Goal: Information Seeking & Learning: Learn about a topic

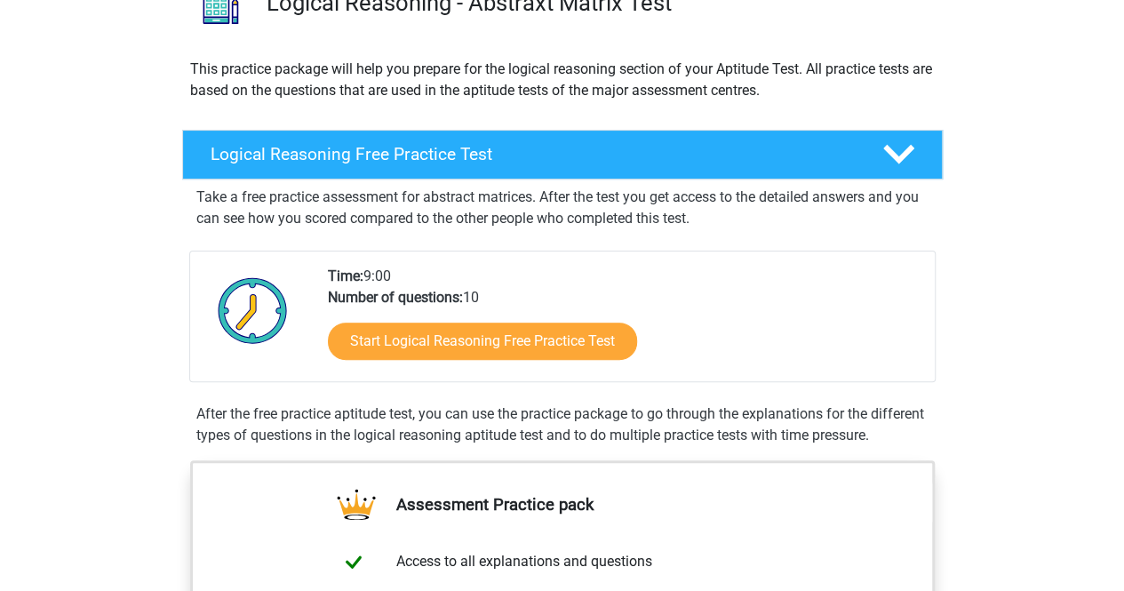
scroll to position [244, 0]
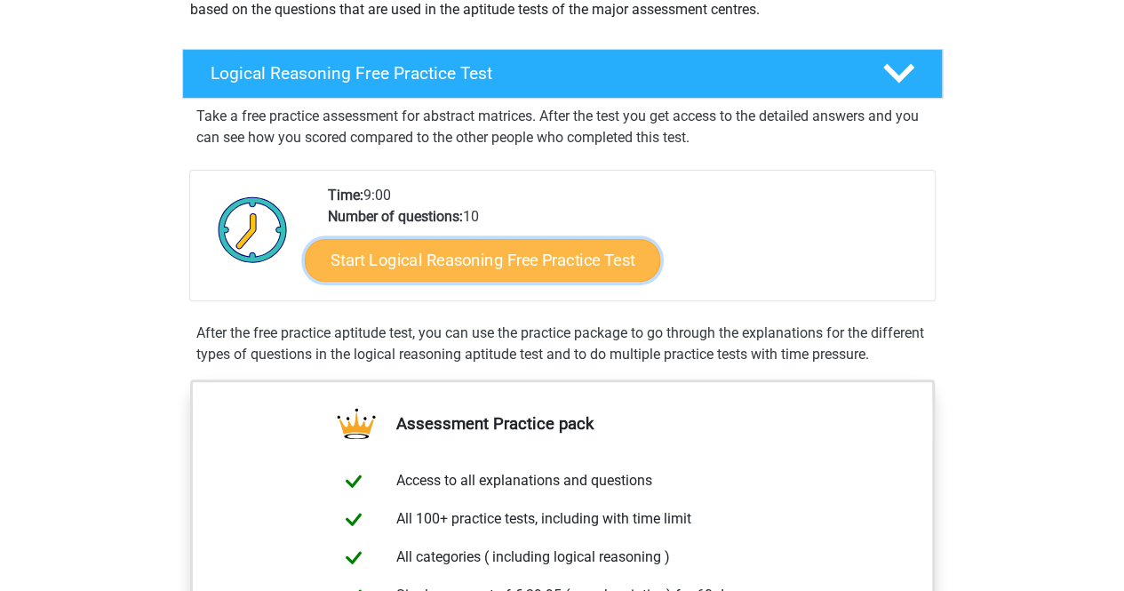
click at [485, 262] on link "Start Logical Reasoning Free Practice Test" at bounding box center [483, 259] width 356 height 43
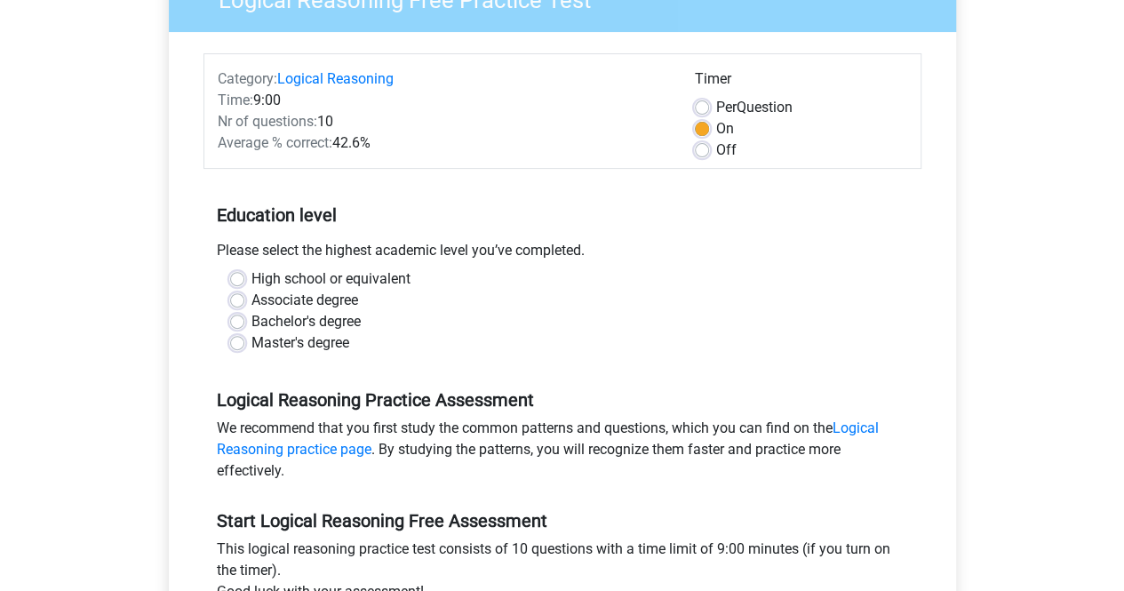
scroll to position [180, 0]
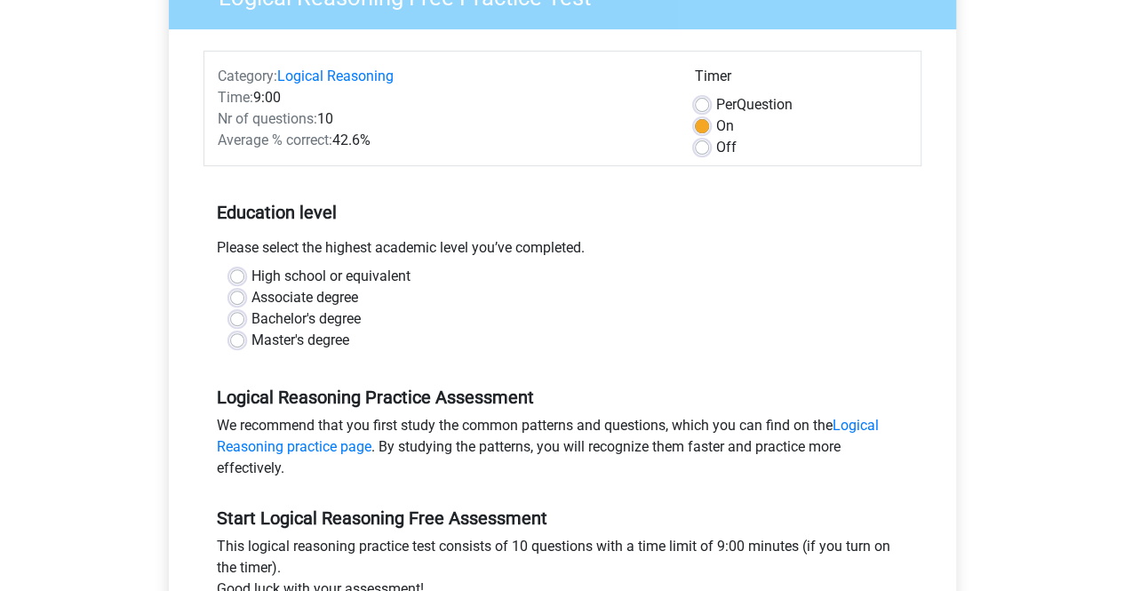
click at [286, 272] on label "High school or equivalent" at bounding box center [331, 276] width 159 height 21
click at [244, 272] on input "High school or equivalent" at bounding box center [237, 275] width 14 height 18
radio input "true"
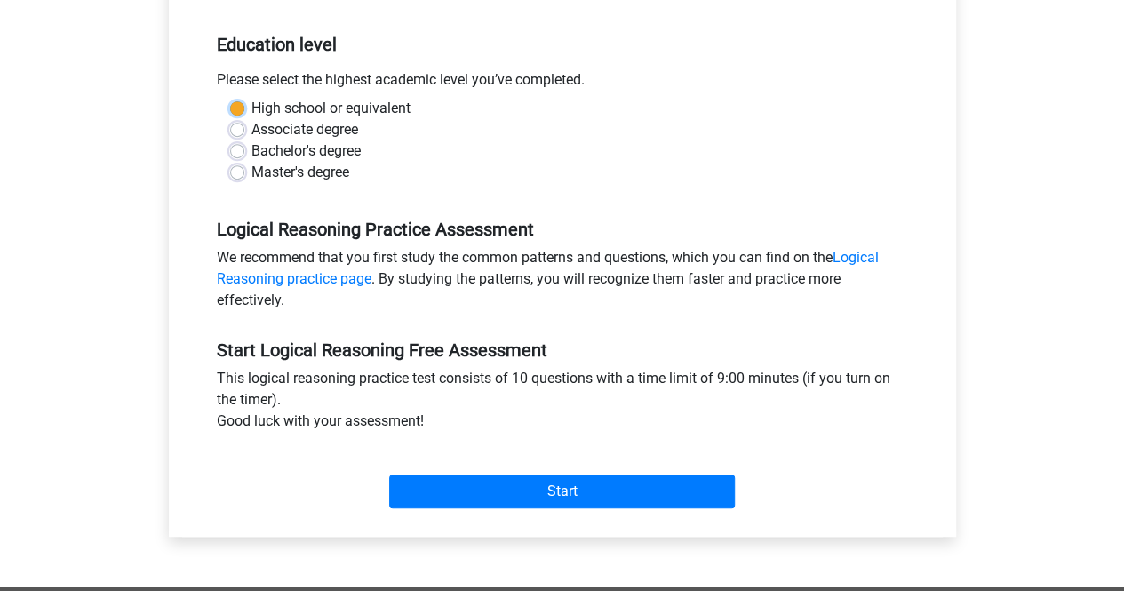
scroll to position [412, 0]
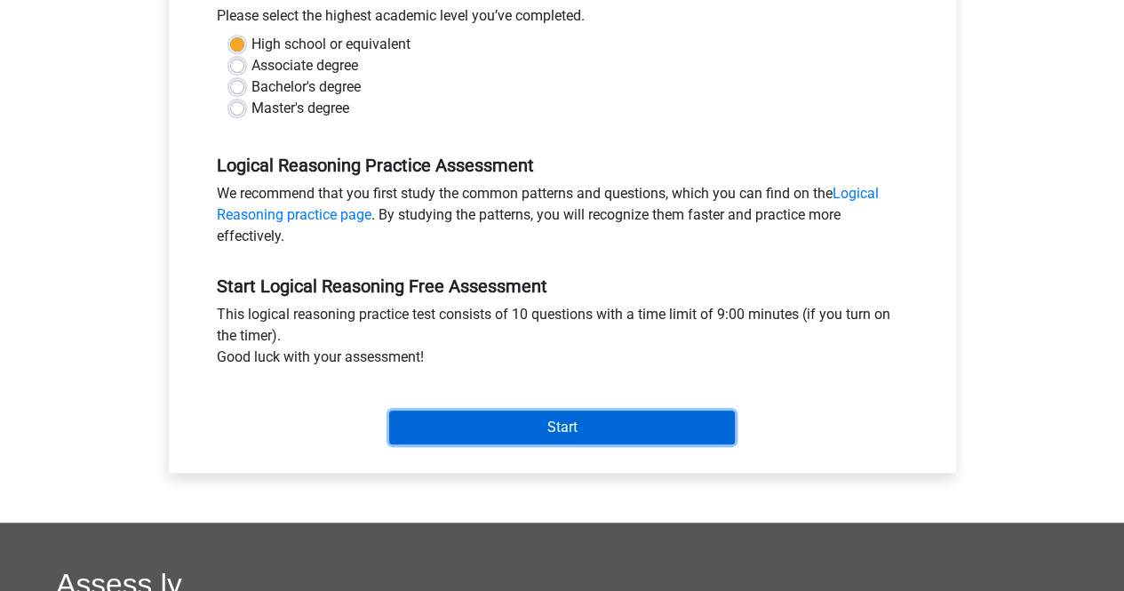
click at [551, 420] on input "Start" at bounding box center [562, 428] width 346 height 34
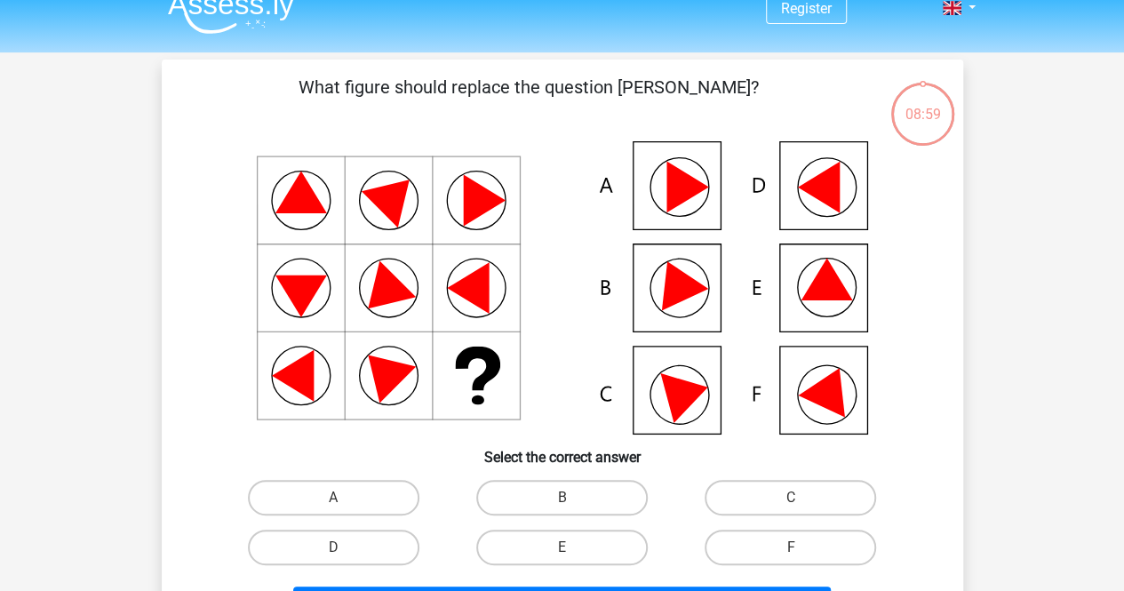
scroll to position [23, 0]
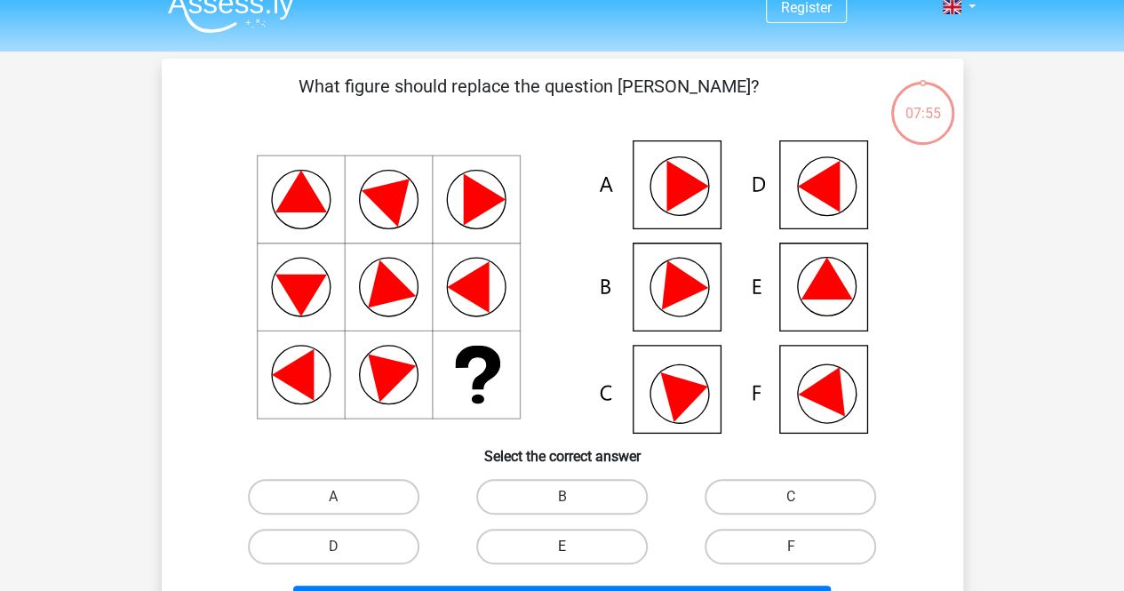
click at [524, 542] on label "E" at bounding box center [562, 547] width 172 height 36
click at [562, 547] on input "E" at bounding box center [568, 553] width 12 height 12
radio input "true"
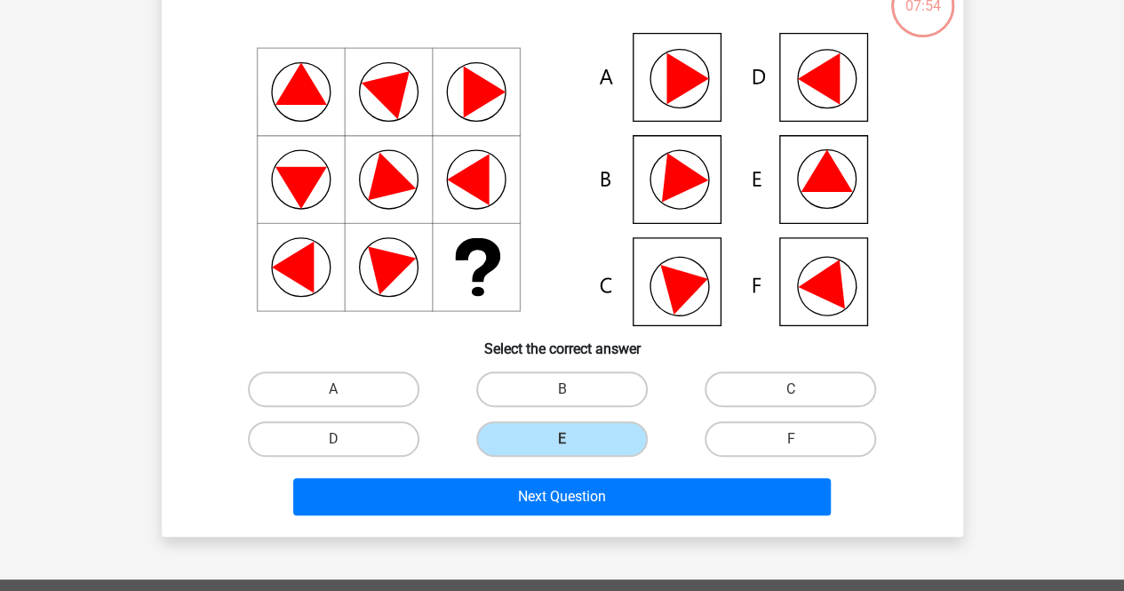
scroll to position [138, 0]
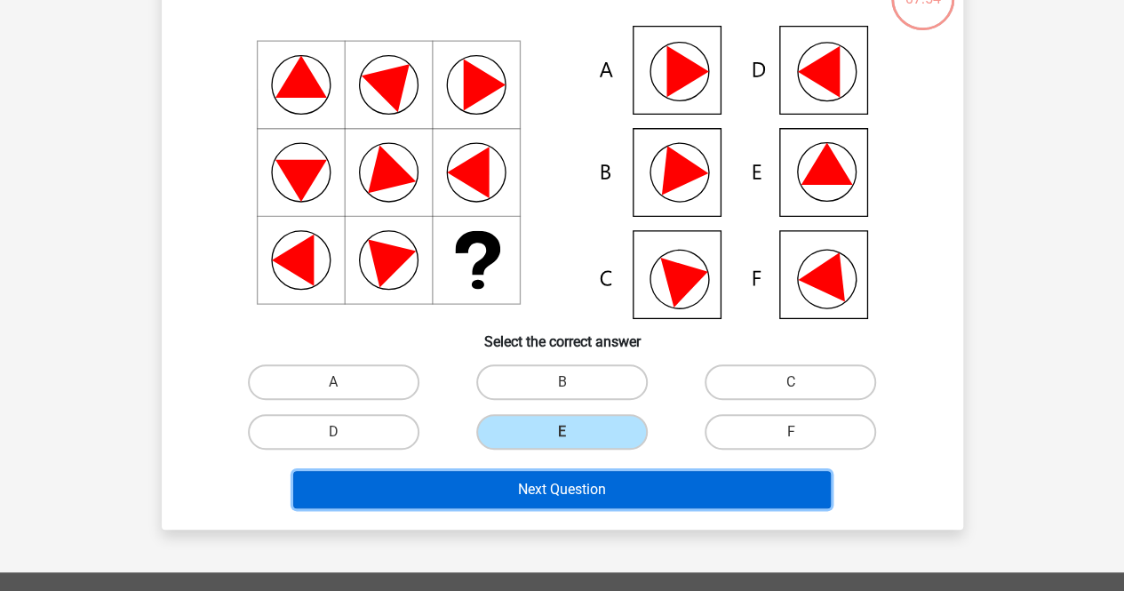
click at [631, 481] on button "Next Question" at bounding box center [562, 489] width 538 height 37
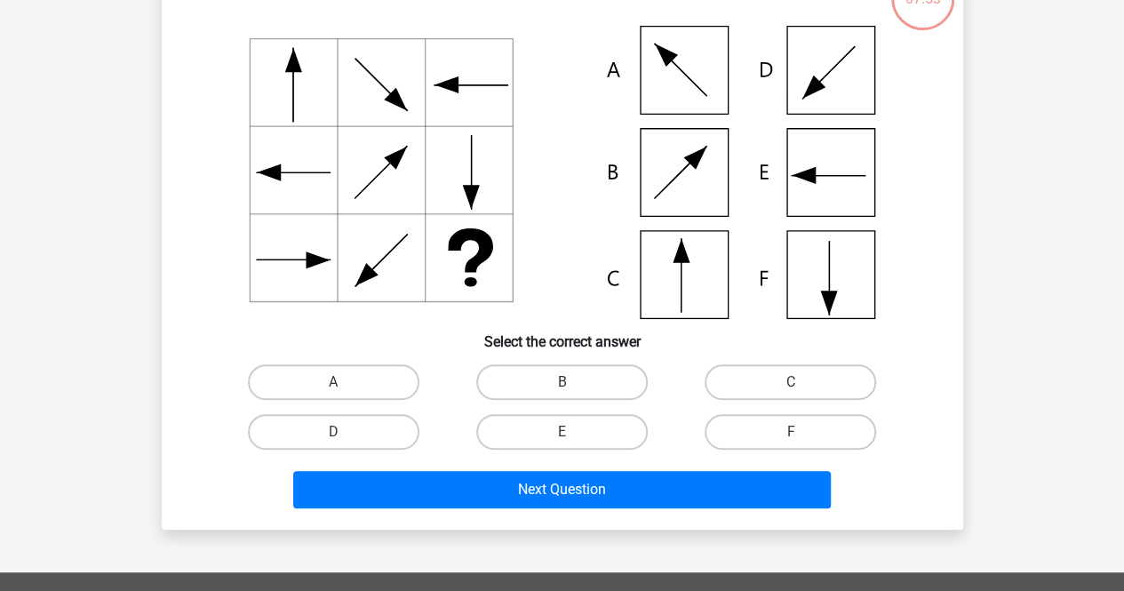
scroll to position [82, 0]
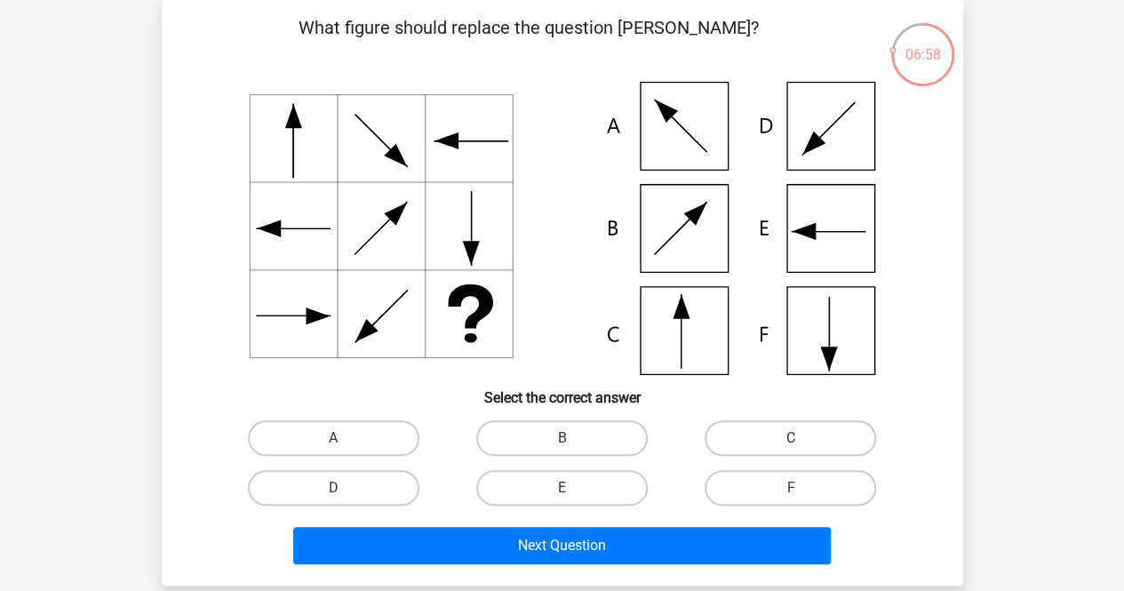
click at [747, 440] on label "C" at bounding box center [791, 438] width 172 height 36
click at [791, 440] on input "C" at bounding box center [797, 444] width 12 height 12
radio input "true"
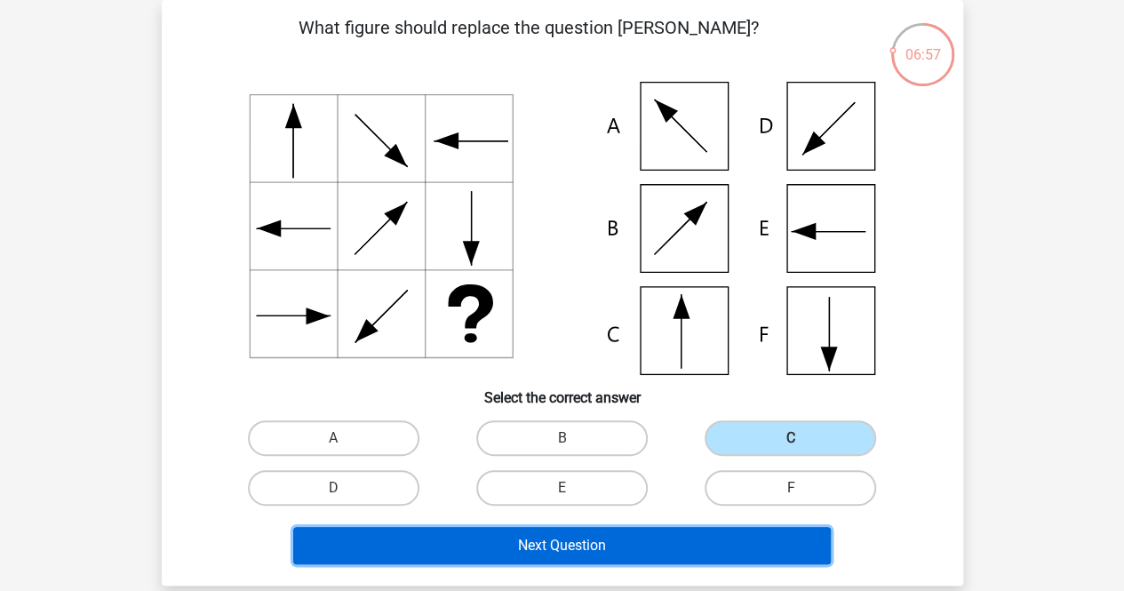
click at [588, 532] on button "Next Question" at bounding box center [562, 545] width 538 height 37
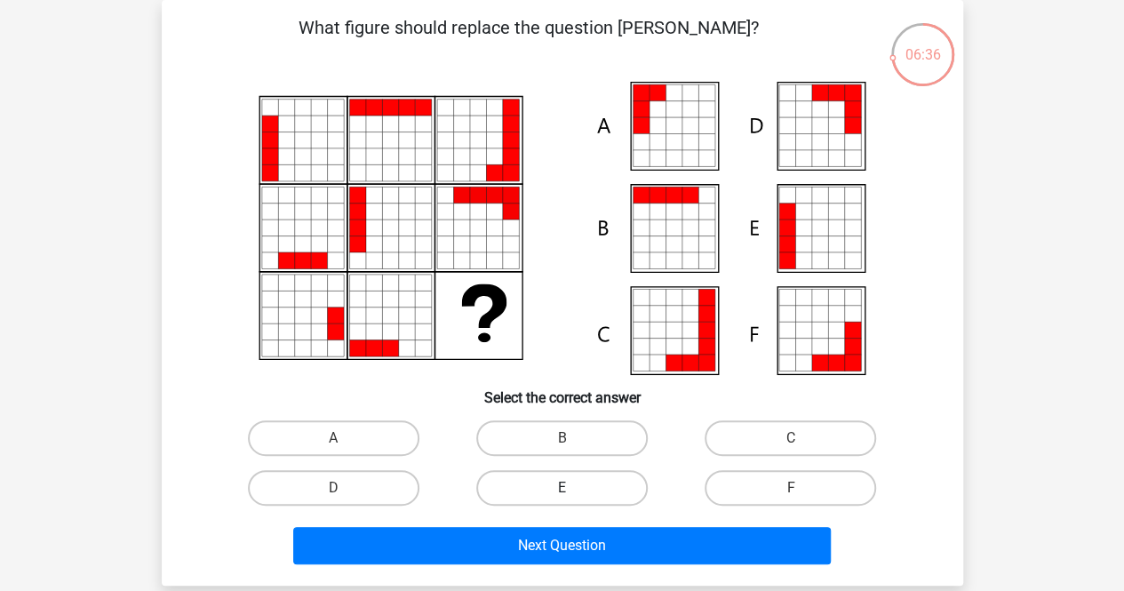
click at [615, 497] on label "E" at bounding box center [562, 488] width 172 height 36
click at [573, 497] on input "E" at bounding box center [568, 494] width 12 height 12
radio input "true"
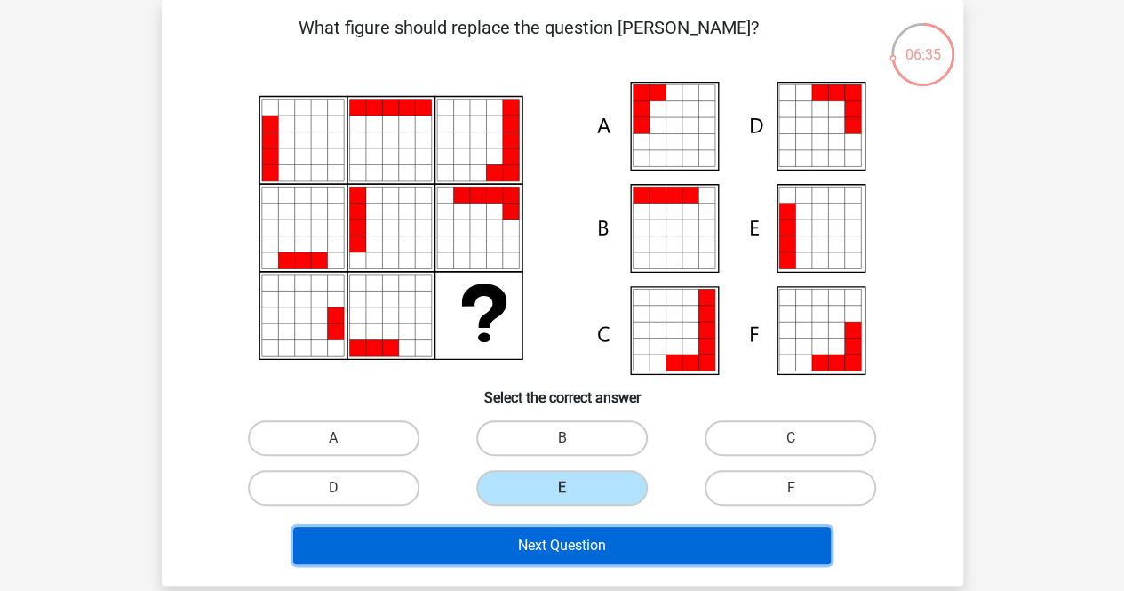
click at [560, 540] on button "Next Question" at bounding box center [562, 545] width 538 height 37
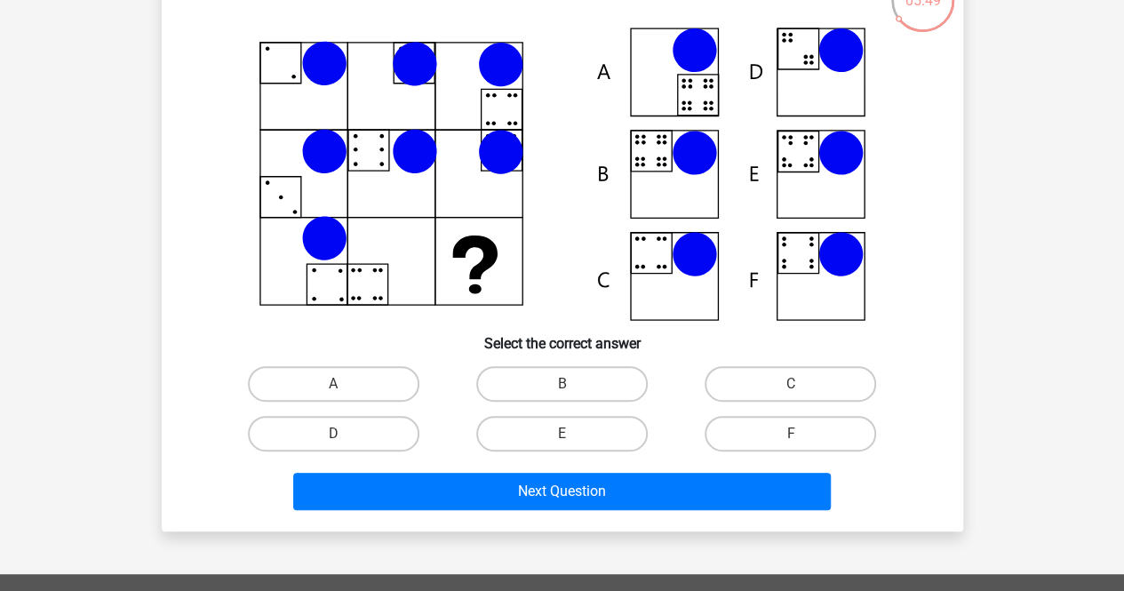
scroll to position [122, 0]
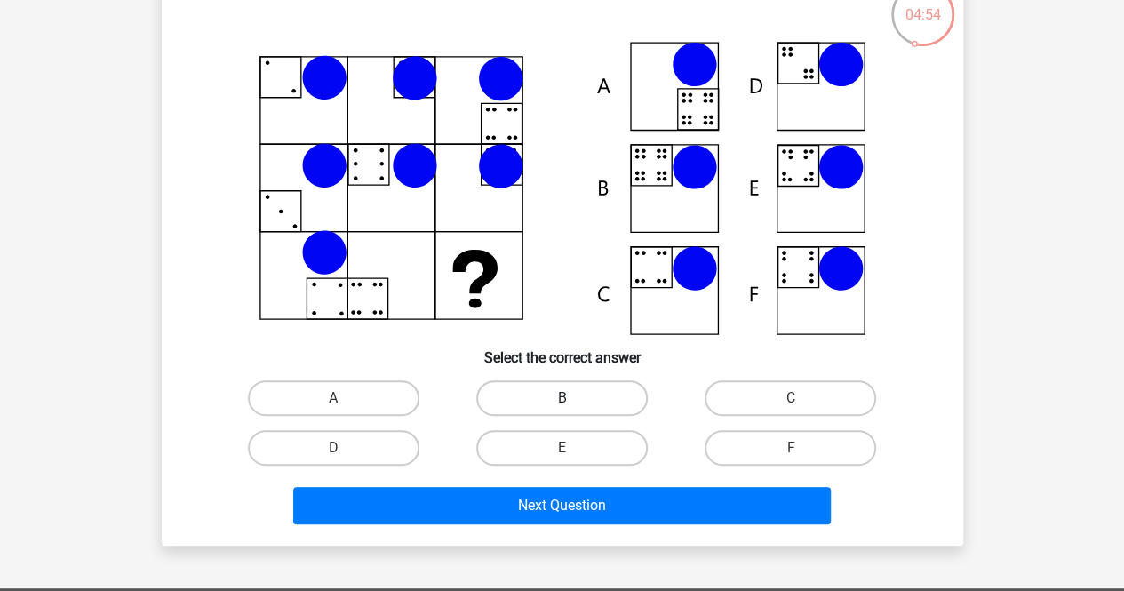
click at [578, 404] on label "B" at bounding box center [562, 398] width 172 height 36
click at [573, 404] on input "B" at bounding box center [568, 404] width 12 height 12
radio input "true"
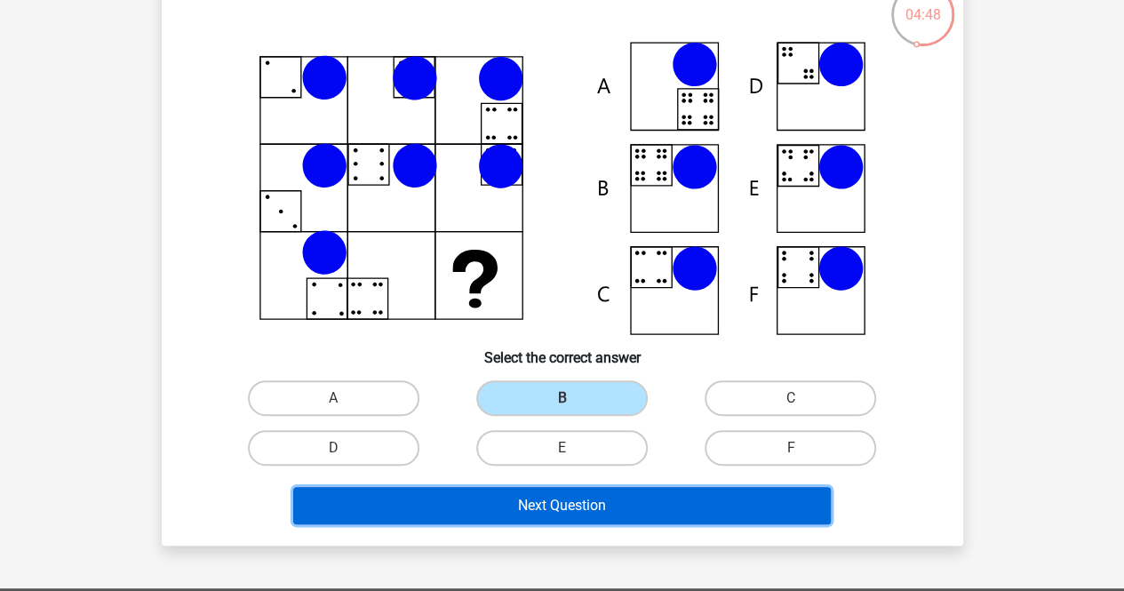
click at [597, 507] on button "Next Question" at bounding box center [562, 505] width 538 height 37
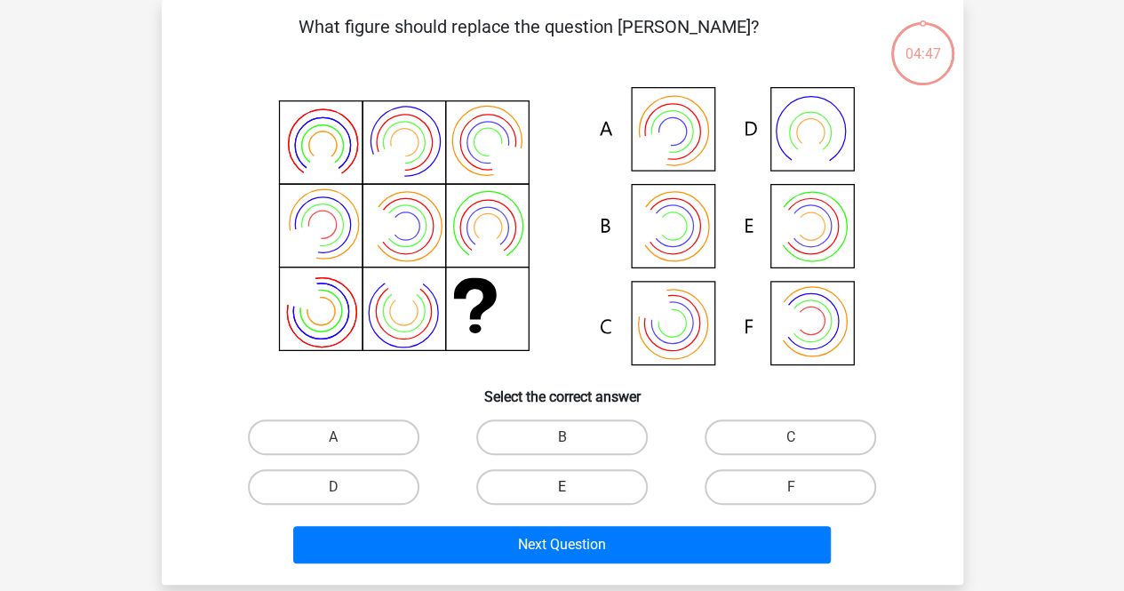
scroll to position [82, 0]
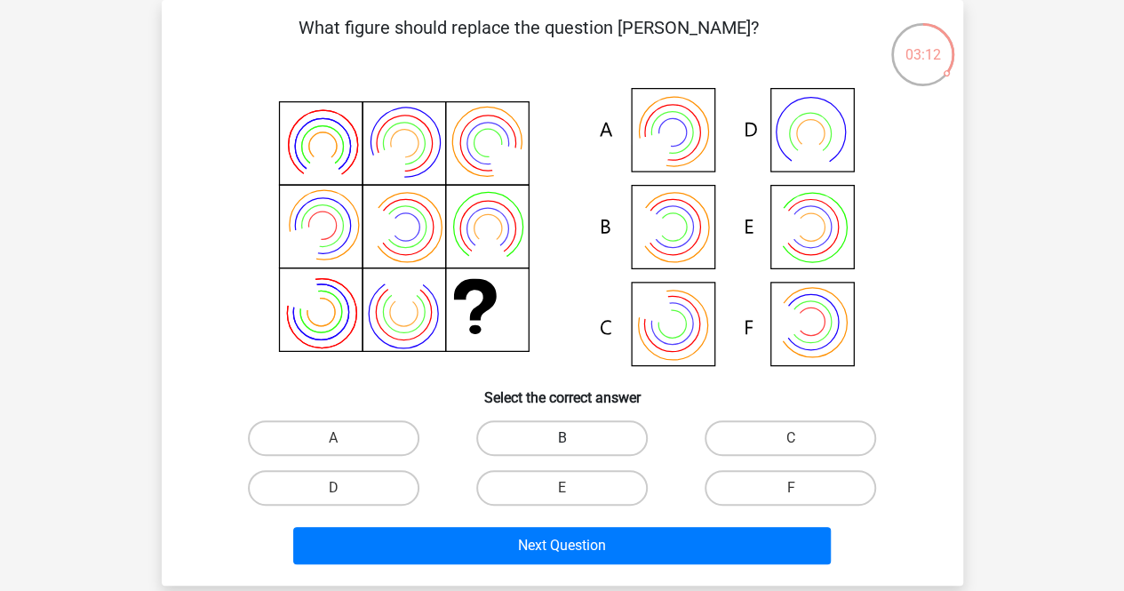
click at [578, 433] on label "B" at bounding box center [562, 438] width 172 height 36
click at [573, 438] on input "B" at bounding box center [568, 444] width 12 height 12
radio input "true"
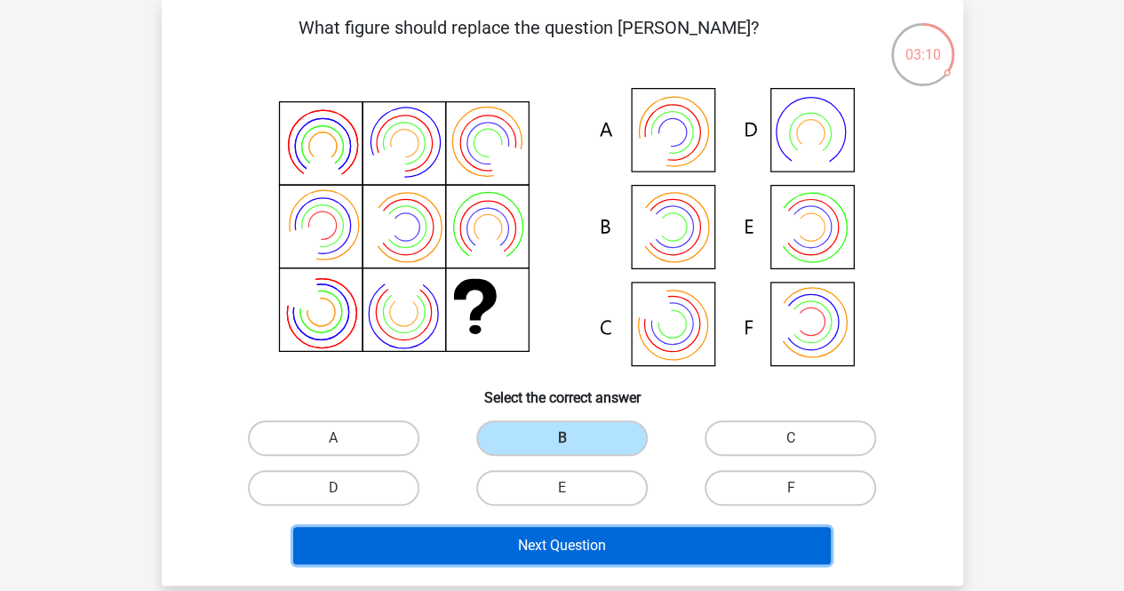
click at [513, 534] on button "Next Question" at bounding box center [562, 545] width 538 height 37
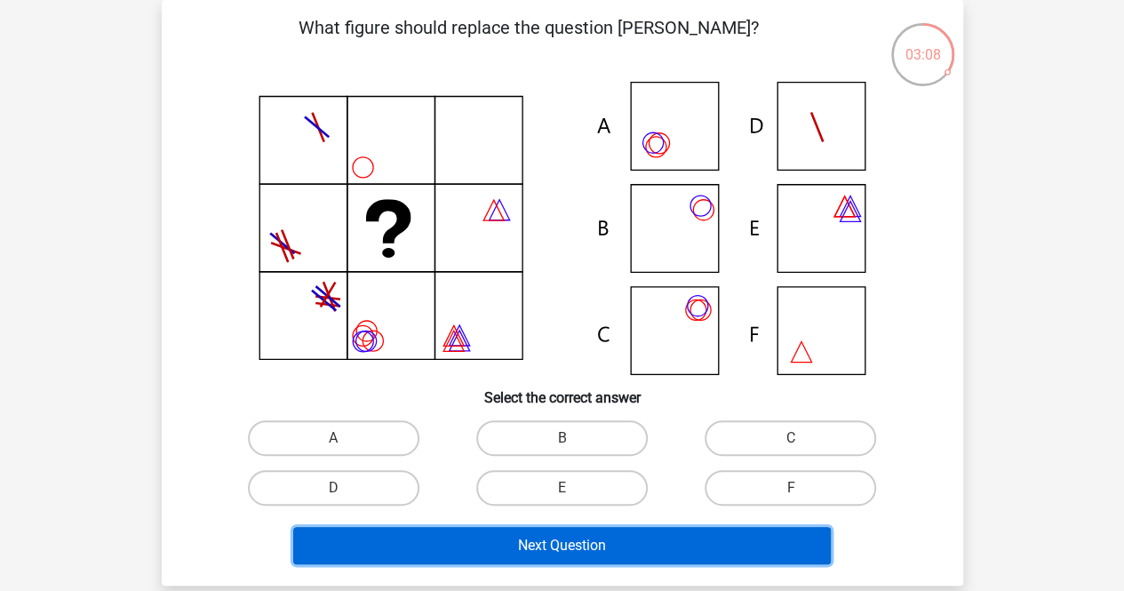
click at [556, 540] on button "Next Question" at bounding box center [562, 545] width 538 height 37
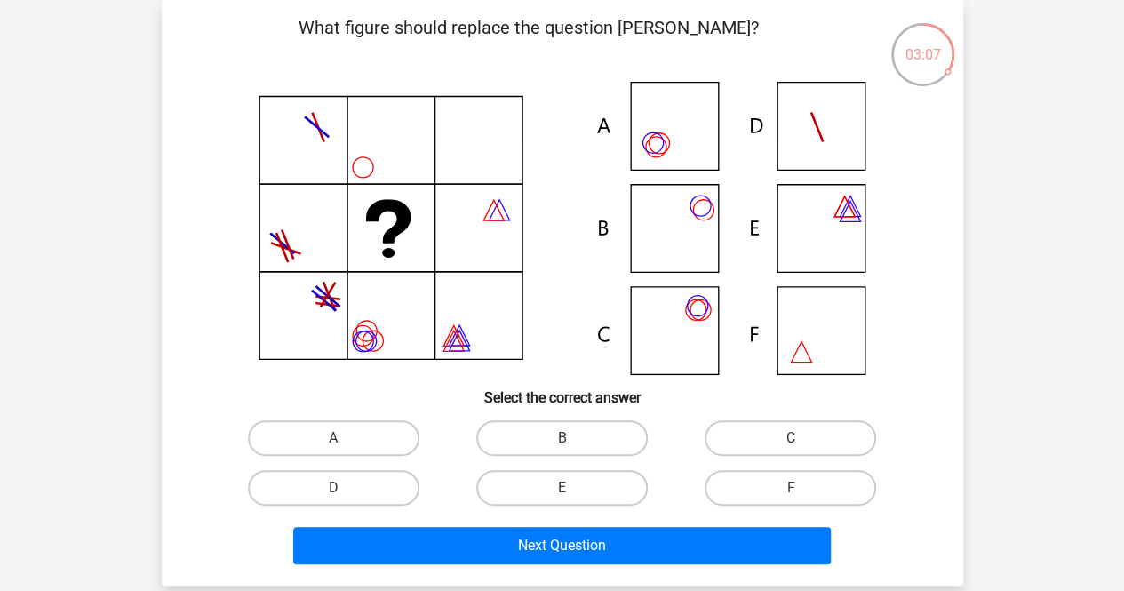
click at [690, 396] on h6 "Select the correct answer" at bounding box center [562, 390] width 745 height 31
click at [359, 429] on label "A" at bounding box center [334, 438] width 172 height 36
click at [345, 438] on input "A" at bounding box center [339, 444] width 12 height 12
radio input "true"
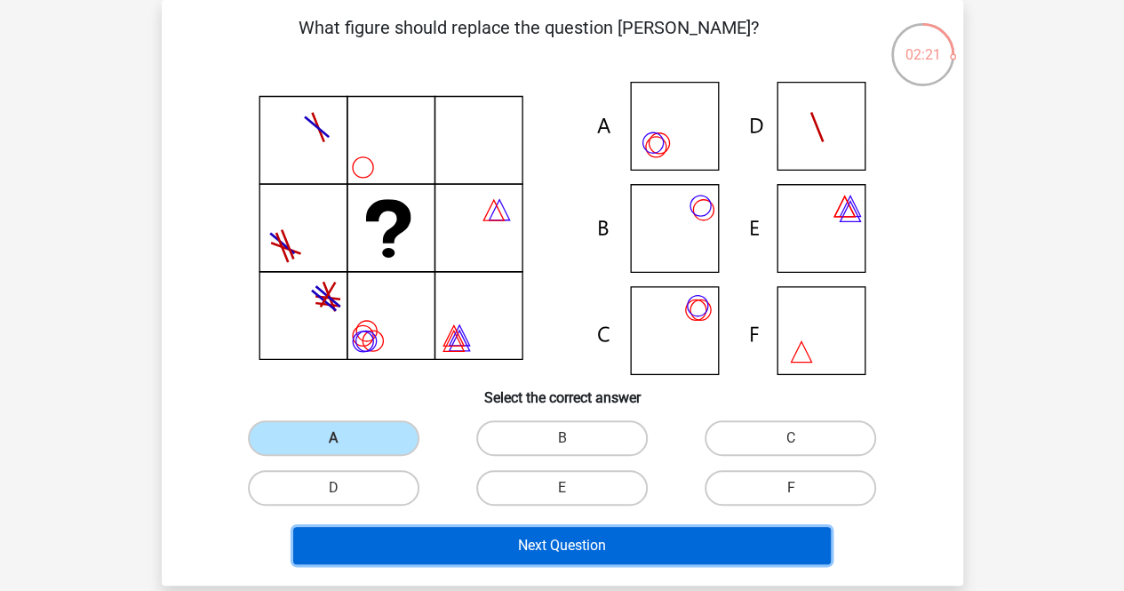
click at [554, 534] on button "Next Question" at bounding box center [562, 545] width 538 height 37
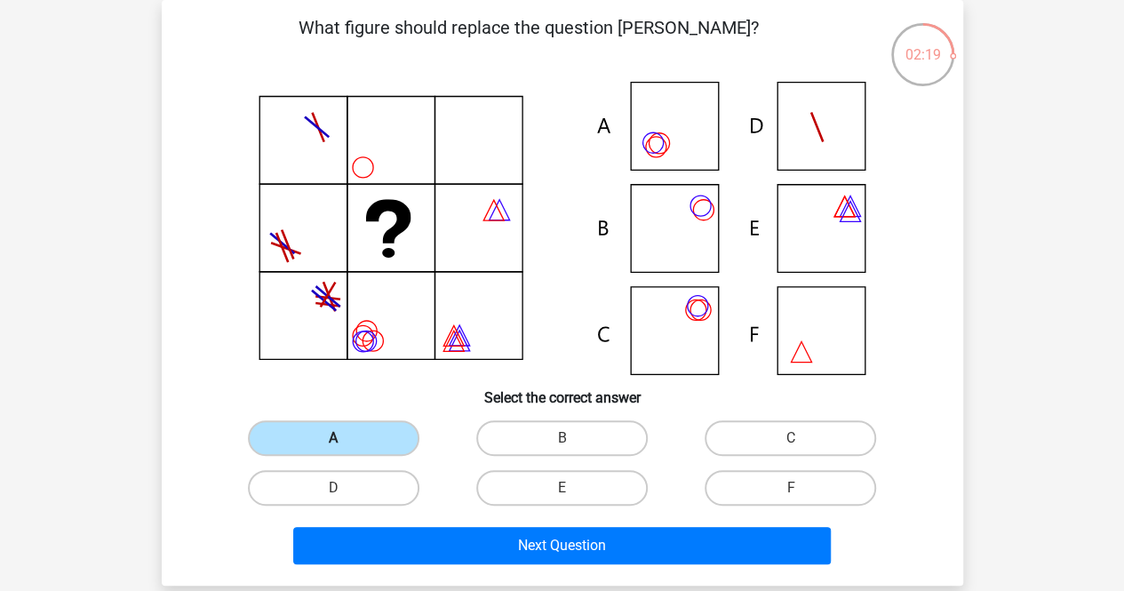
click at [375, 428] on label "A" at bounding box center [334, 438] width 172 height 36
click at [345, 438] on input "A" at bounding box center [339, 444] width 12 height 12
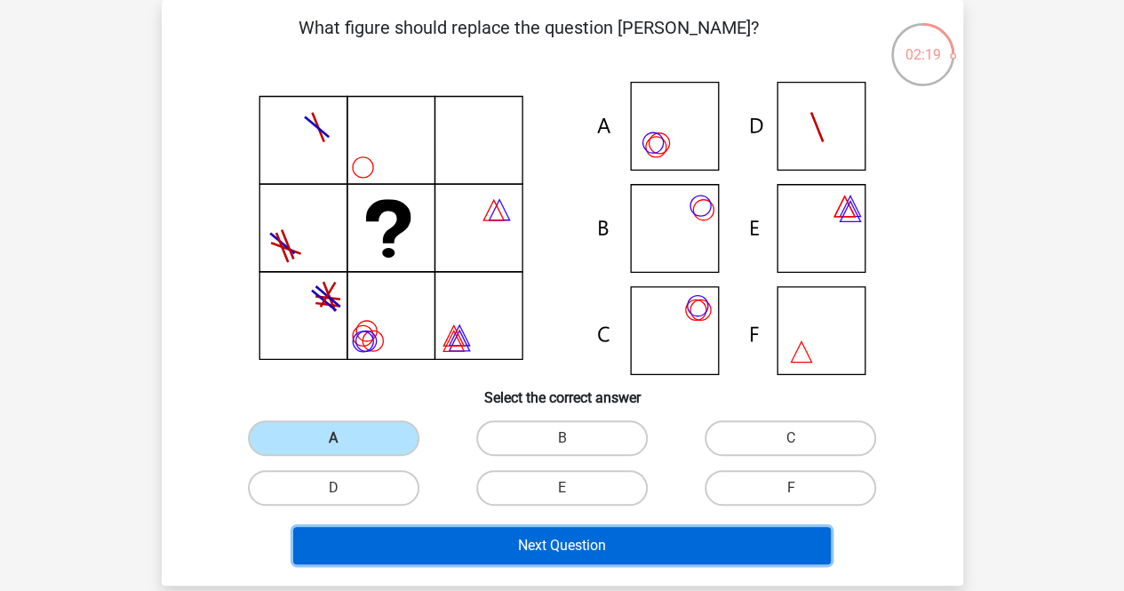
click at [482, 547] on button "Next Question" at bounding box center [562, 545] width 538 height 37
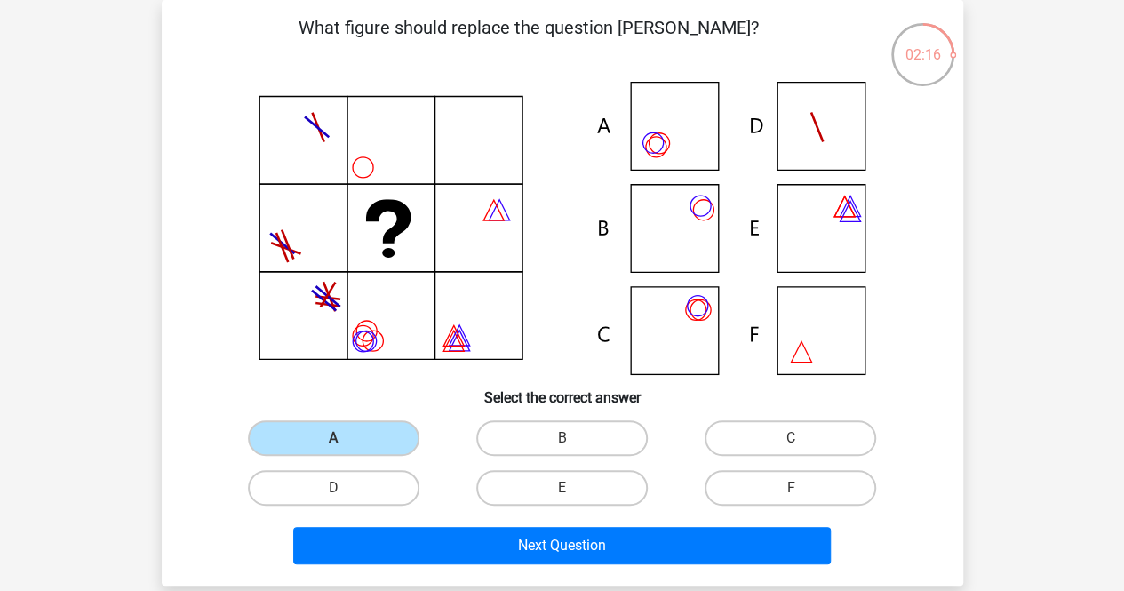
click at [414, 371] on icon at bounding box center [562, 228] width 716 height 293
click at [495, 435] on label "B" at bounding box center [562, 438] width 172 height 36
click at [562, 438] on input "B" at bounding box center [568, 444] width 12 height 12
radio input "true"
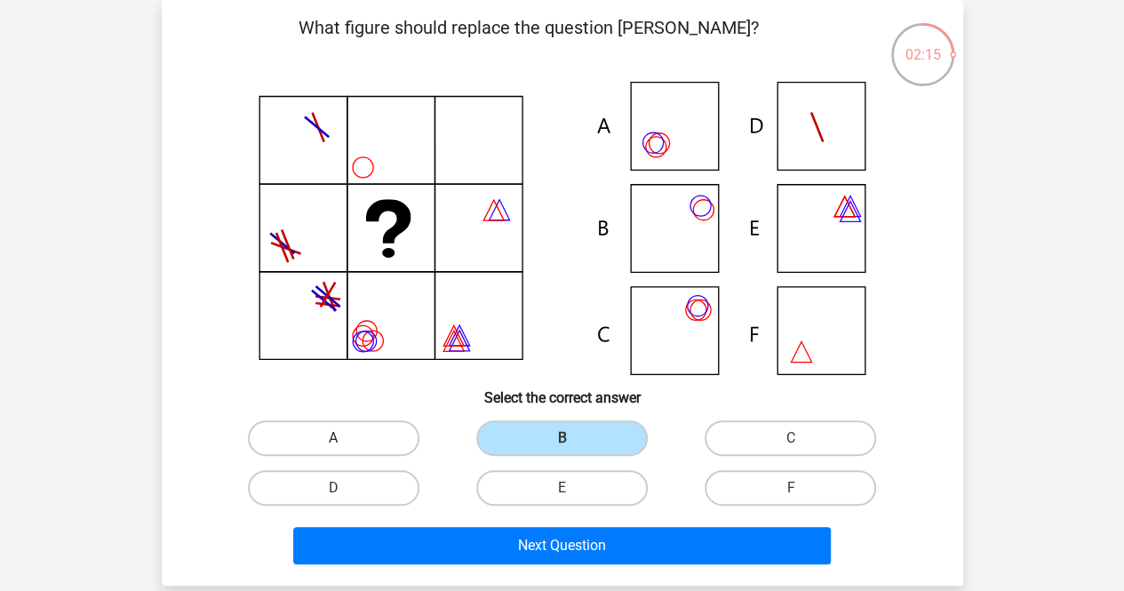
click at [356, 446] on label "A" at bounding box center [334, 438] width 172 height 36
click at [345, 446] on input "A" at bounding box center [339, 444] width 12 height 12
radio input "true"
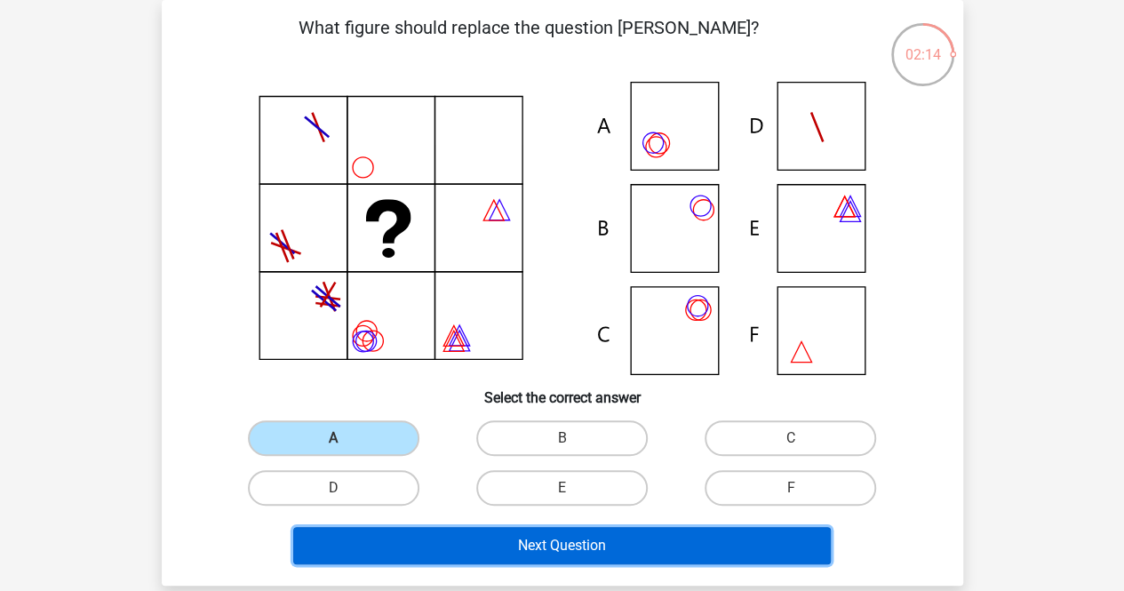
click at [473, 545] on button "Next Question" at bounding box center [562, 545] width 538 height 37
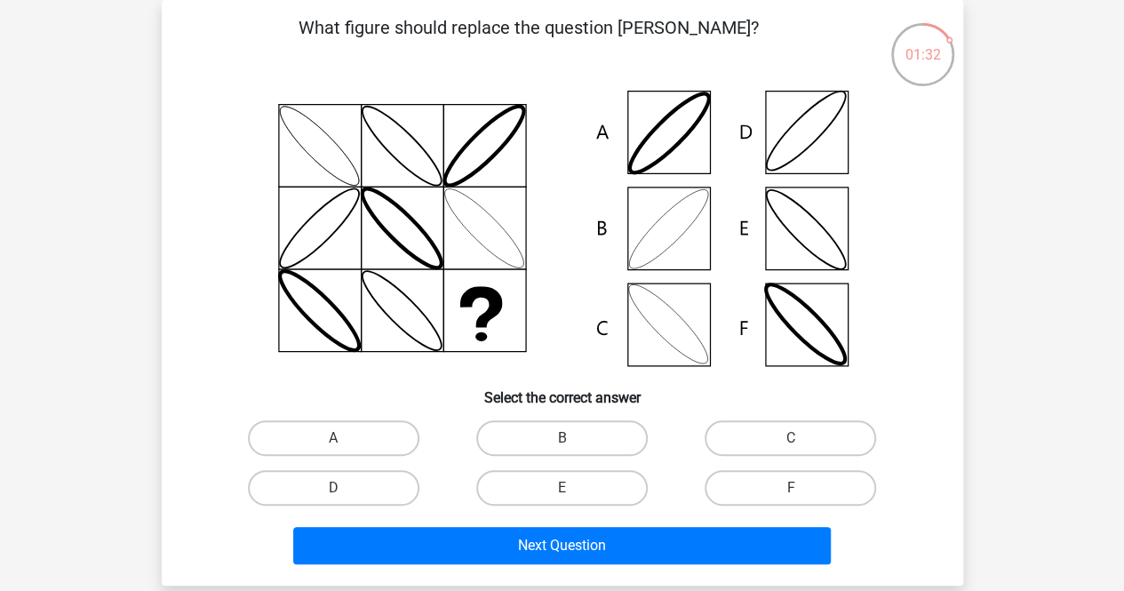
click at [817, 132] on icon at bounding box center [562, 228] width 716 height 293
click at [383, 488] on label "D" at bounding box center [334, 488] width 172 height 36
click at [345, 488] on input "D" at bounding box center [339, 494] width 12 height 12
radio input "true"
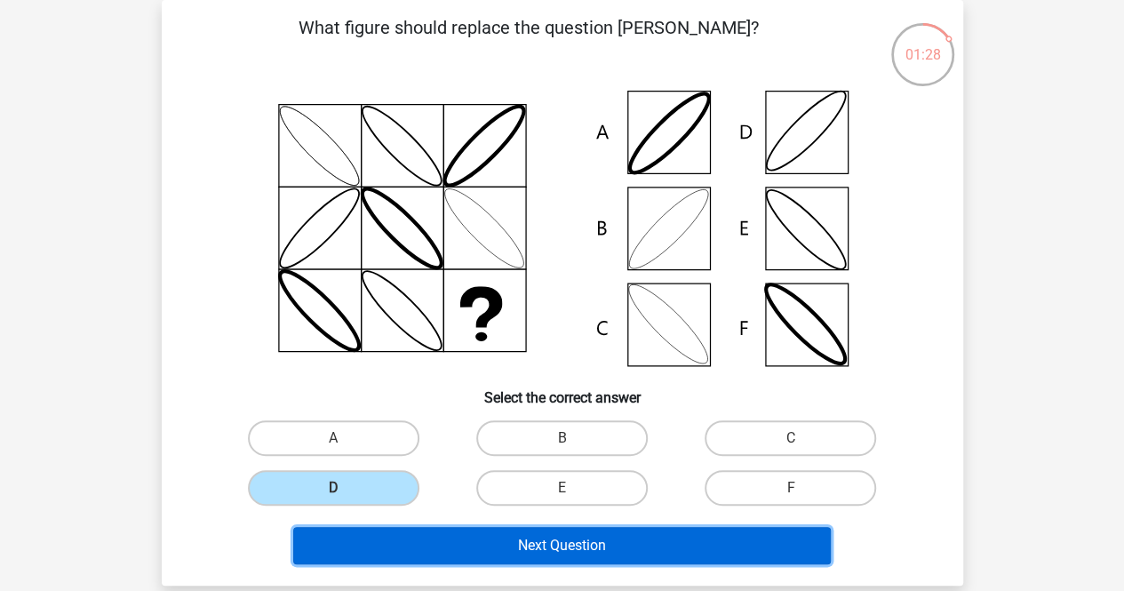
click at [505, 541] on button "Next Question" at bounding box center [562, 545] width 538 height 37
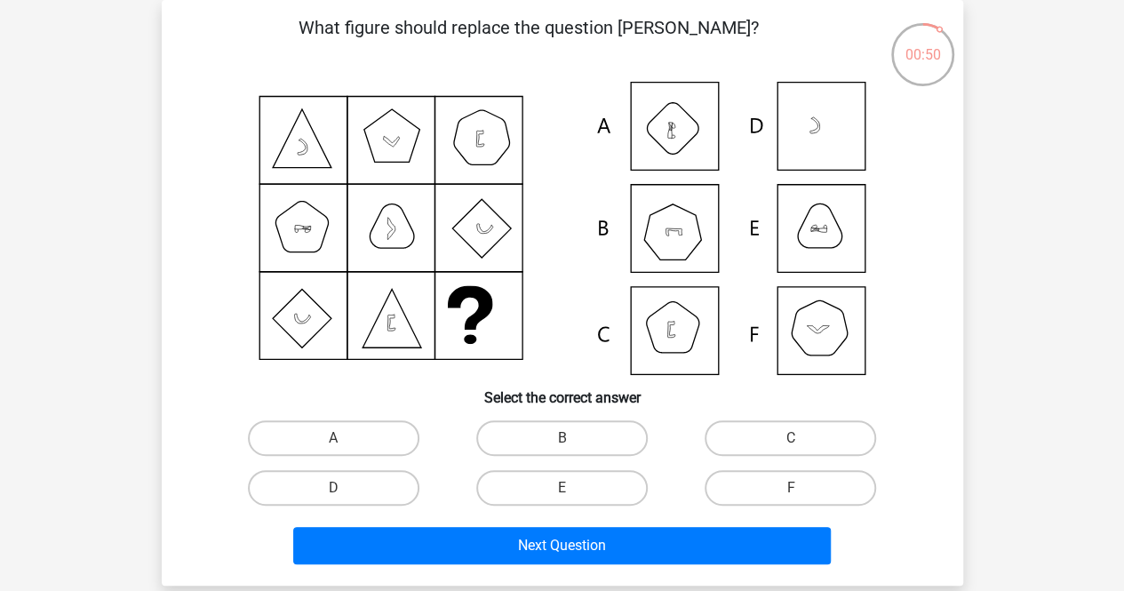
click at [823, 334] on icon at bounding box center [562, 228] width 716 height 293
click at [747, 476] on label "F" at bounding box center [791, 488] width 172 height 36
click at [791, 488] on input "F" at bounding box center [797, 494] width 12 height 12
radio input "true"
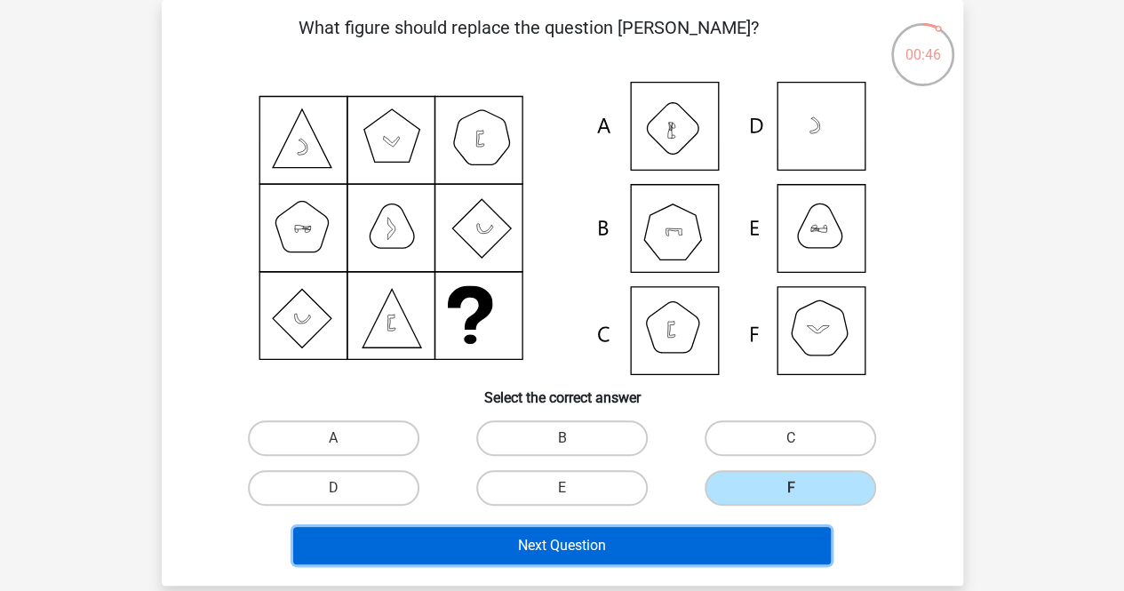
click at [645, 543] on button "Next Question" at bounding box center [562, 545] width 538 height 37
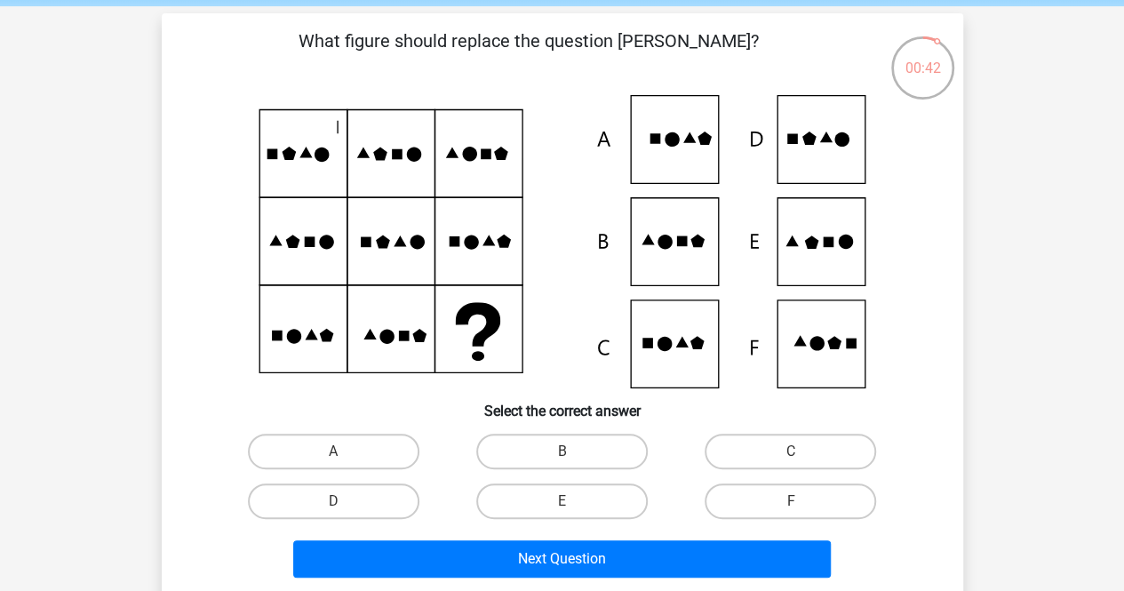
scroll to position [69, 0]
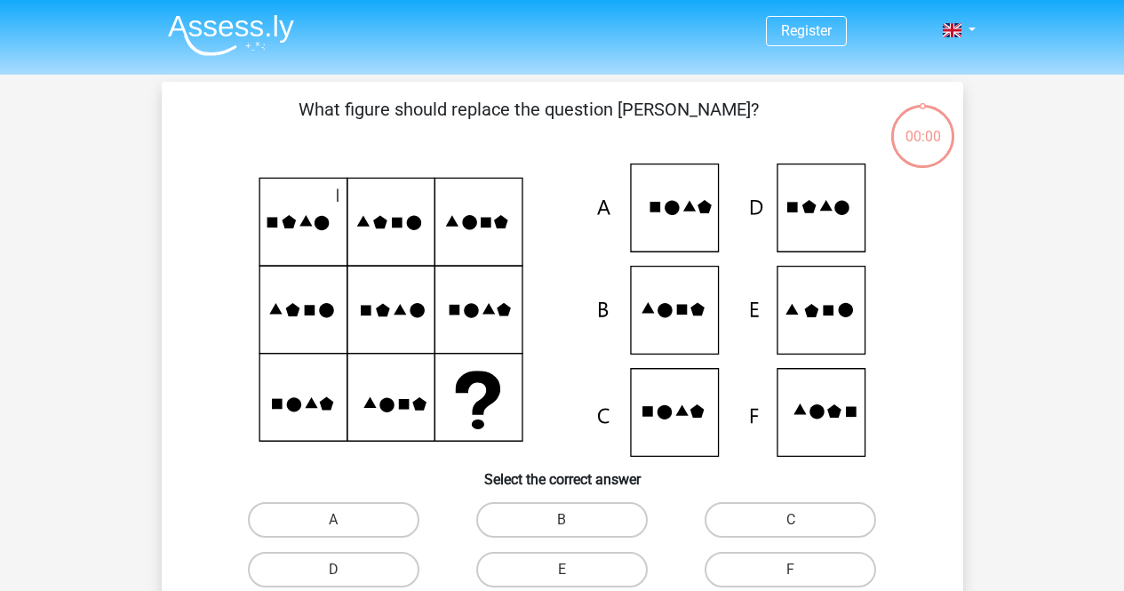
scroll to position [69, 0]
